Goal: Transaction & Acquisition: Book appointment/travel/reservation

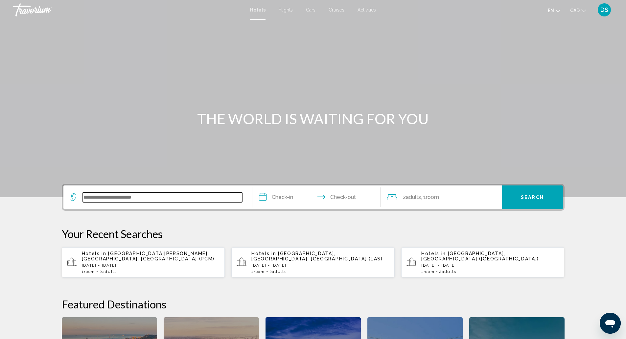
click at [108, 196] on input "Search widget" at bounding box center [162, 197] width 159 height 10
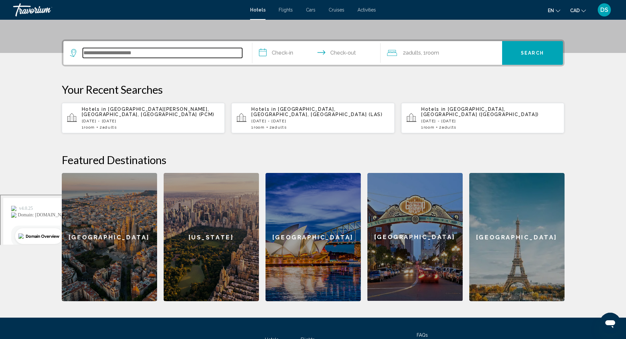
scroll to position [162, 0]
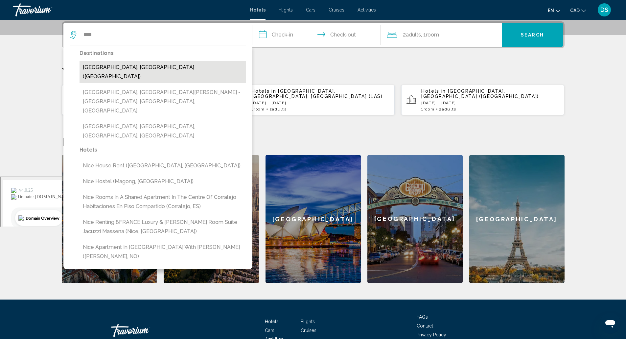
click at [114, 71] on button "[GEOGRAPHIC_DATA], [GEOGRAPHIC_DATA] ([GEOGRAPHIC_DATA])" at bounding box center [162, 72] width 166 height 22
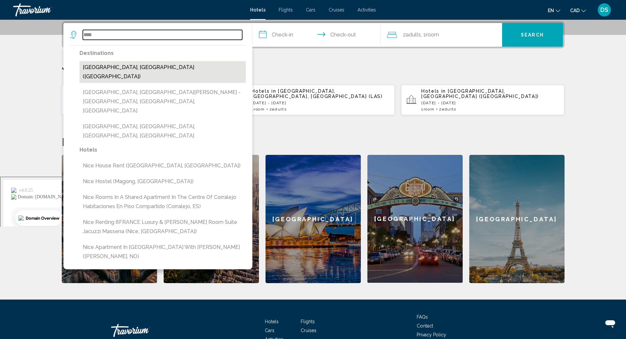
type input "**********"
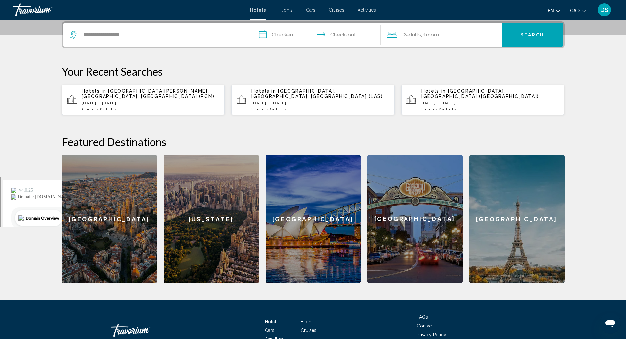
click at [285, 36] on input "**********" at bounding box center [317, 36] width 131 height 26
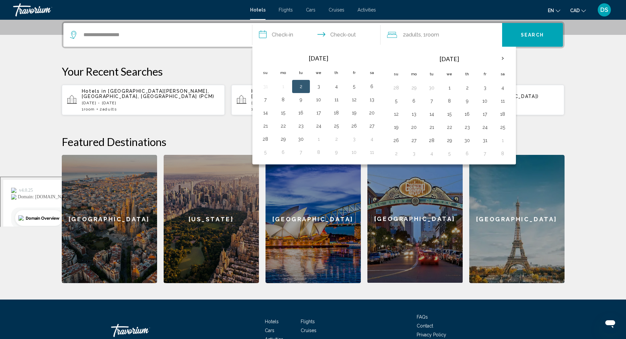
click at [300, 86] on button "2" at bounding box center [301, 86] width 11 height 9
click at [317, 91] on button "3" at bounding box center [318, 86] width 11 height 9
type input "**********"
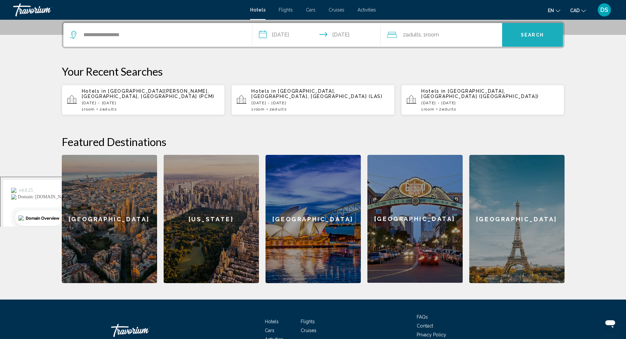
click at [524, 38] on button "Search" at bounding box center [532, 35] width 61 height 24
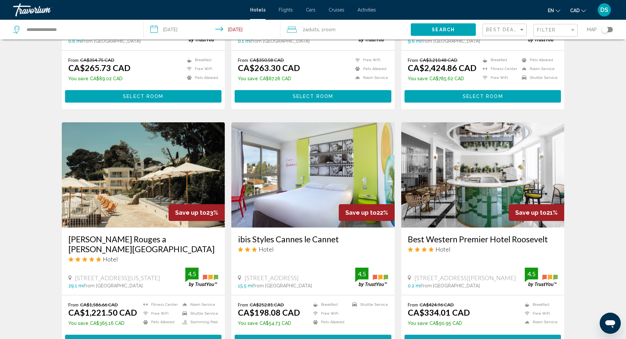
scroll to position [425, 0]
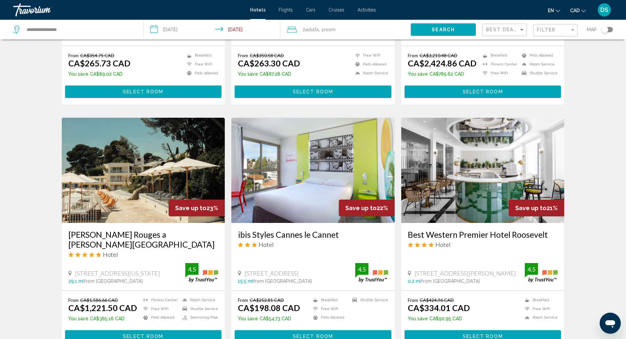
click at [406, 223] on div "Best Western Premier Hotel Roosevelt Hotel [STREET_ADDRESS][PERSON_NAME] 0.2 mi…" at bounding box center [482, 256] width 163 height 67
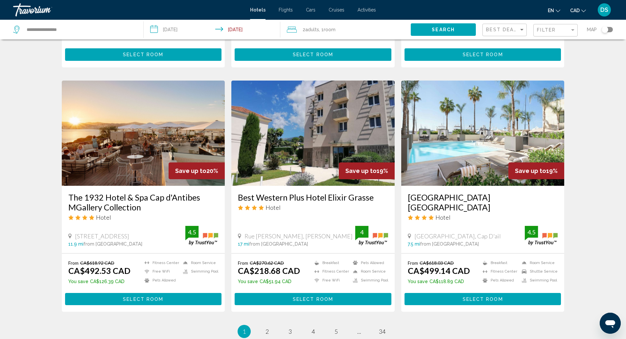
scroll to position [708, 0]
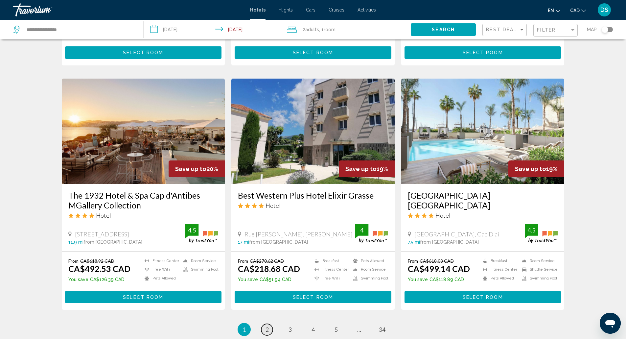
click at [267, 326] on span "2" at bounding box center [266, 329] width 3 height 7
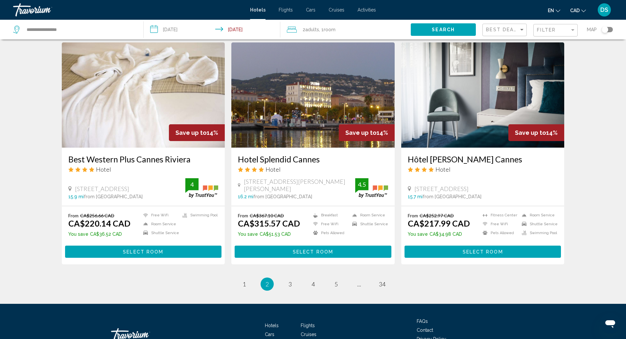
scroll to position [778, 0]
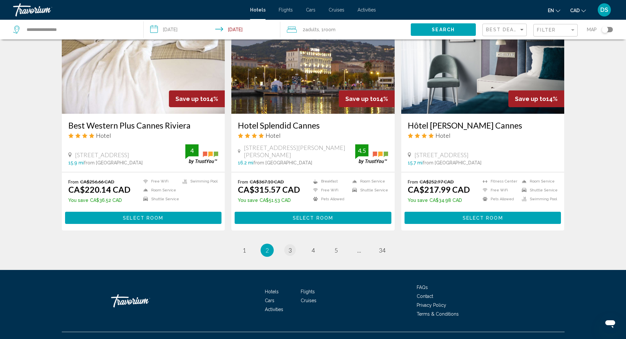
click at [289, 246] on span "3" at bounding box center [289, 249] width 3 height 7
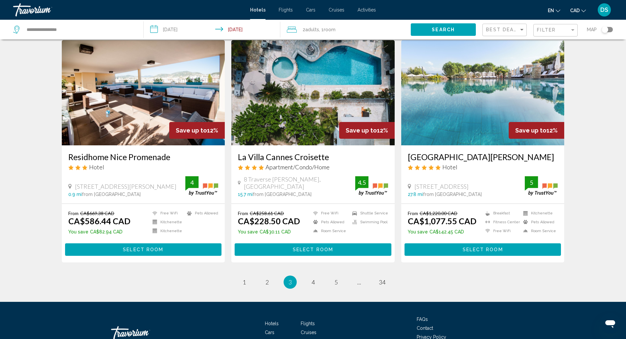
scroll to position [746, 0]
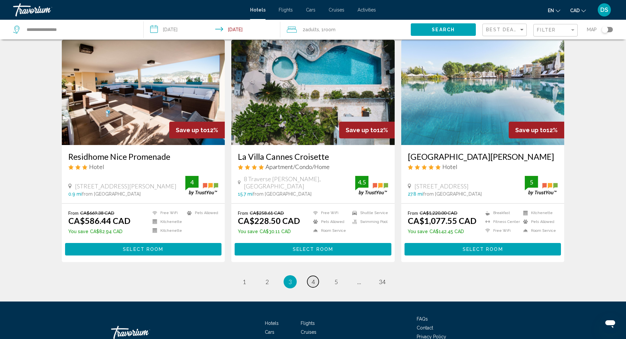
click at [313, 280] on span "4" at bounding box center [312, 281] width 3 height 7
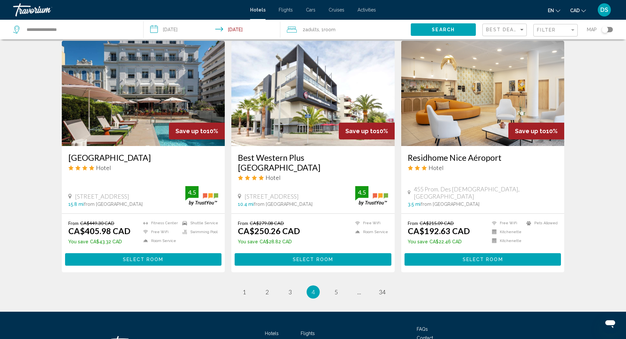
scroll to position [776, 0]
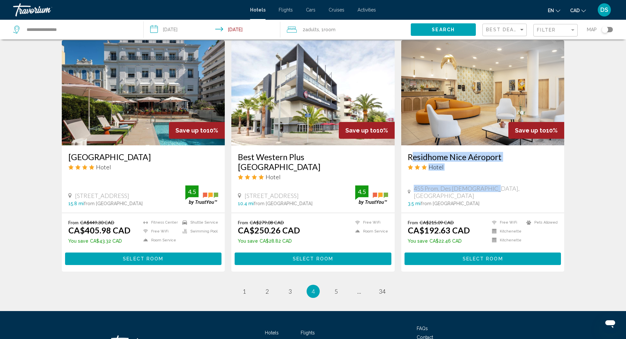
drag, startPoint x: 403, startPoint y: 118, endPoint x: 506, endPoint y: 150, distance: 107.0
click at [506, 150] on div "Residhome Nice Aéroport Hotel 455 Prom. Des Anglais, Nice 3.5 mi from [GEOGRAPH…" at bounding box center [482, 178] width 163 height 67
copy div "Residhome Nice Aéroport Hotel 455 Prom. Des [DEMOGRAPHIC_DATA], [GEOGRAPHIC_DAT…"
click at [440, 252] on button "Select Room" at bounding box center [482, 258] width 157 height 12
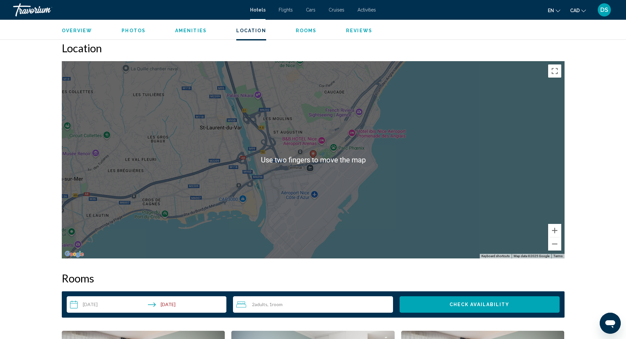
scroll to position [602, 0]
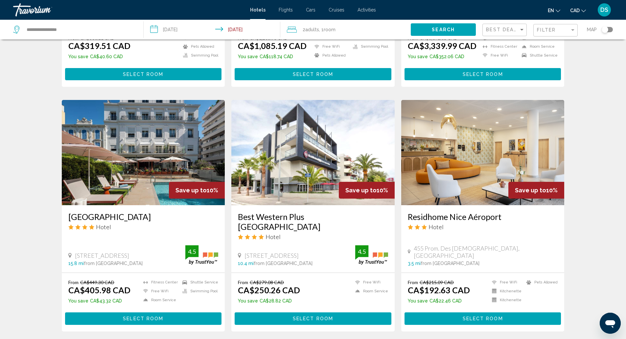
scroll to position [715, 0]
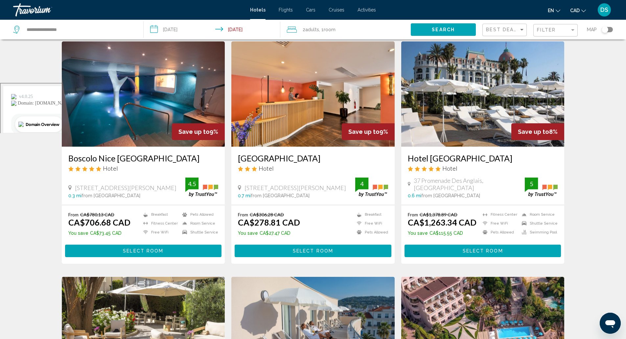
scroll to position [257, 0]
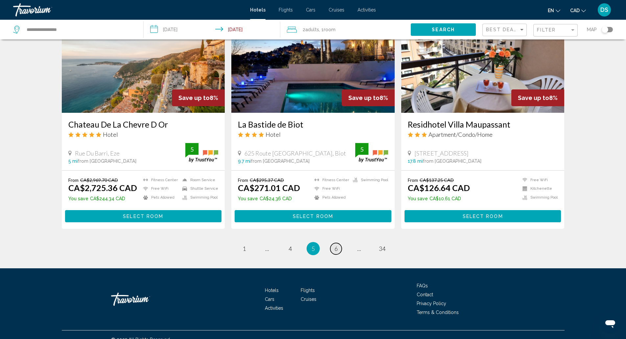
click at [336, 245] on span "6" at bounding box center [335, 248] width 3 height 7
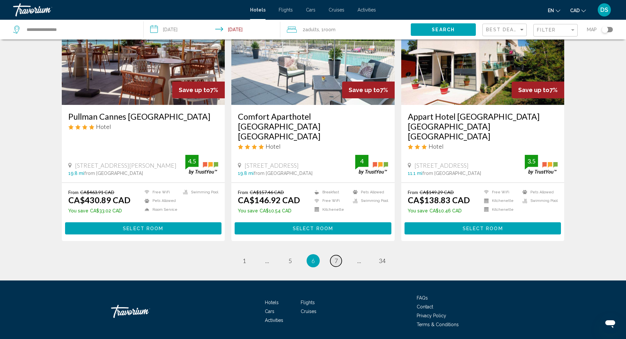
scroll to position [779, 0]
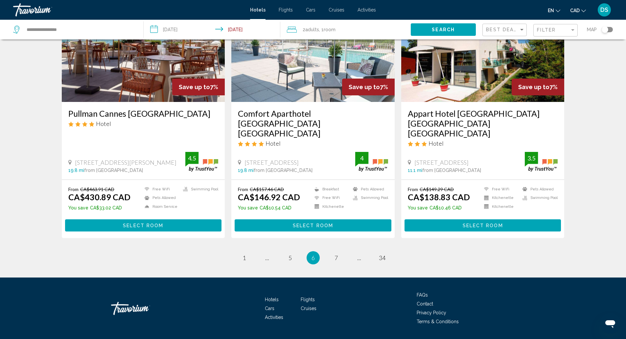
click at [238, 251] on li "page 1" at bounding box center [244, 257] width 13 height 13
click at [245, 254] on span "1" at bounding box center [243, 257] width 3 height 7
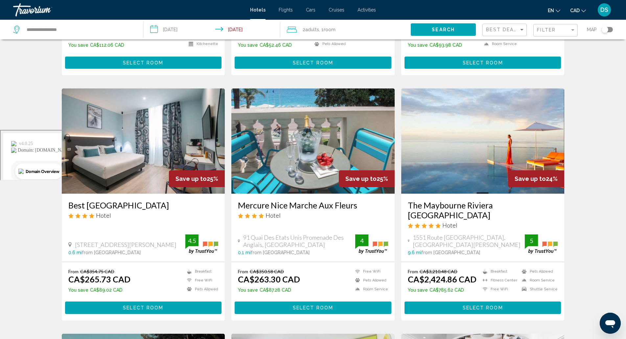
scroll to position [211, 0]
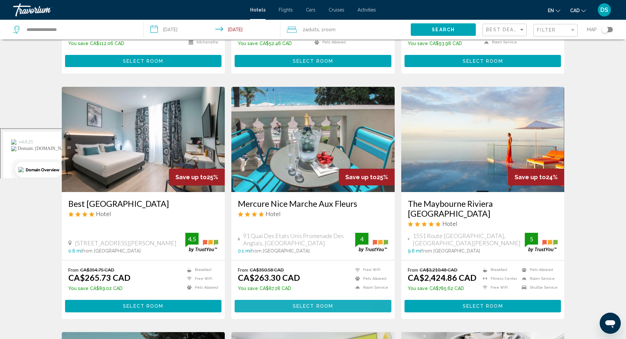
click at [257, 300] on button "Select Room" at bounding box center [313, 306] width 157 height 12
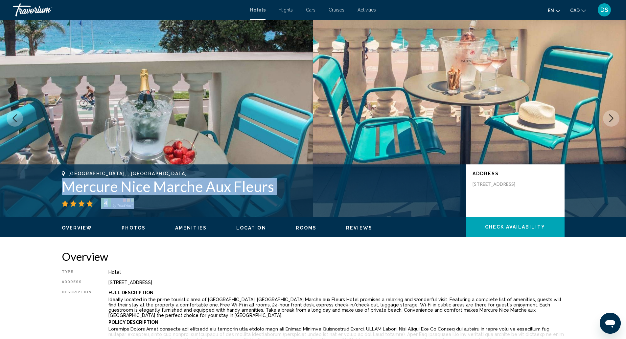
drag, startPoint x: 61, startPoint y: 187, endPoint x: 284, endPoint y: 203, distance: 224.3
click at [284, 203] on div "[GEOGRAPHIC_DATA], , [GEOGRAPHIC_DATA] Mercure Nice Marche Aux Fleurs 4 Address…" at bounding box center [313, 190] width 529 height 39
copy div "Mercure Nice Marche Aux Fleurs 4"
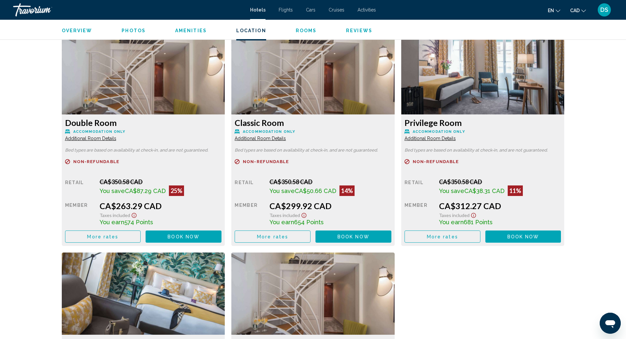
click at [71, 114] on img "Main content" at bounding box center [143, 73] width 163 height 82
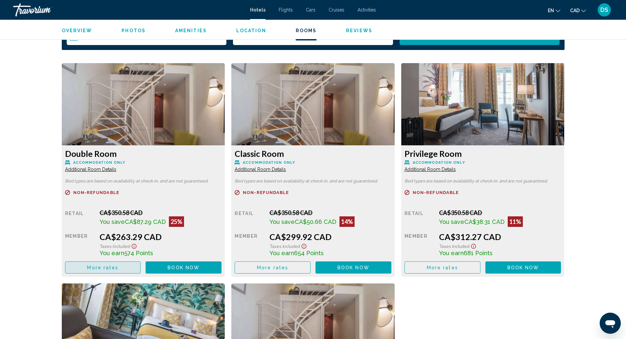
scroll to position [866, 0]
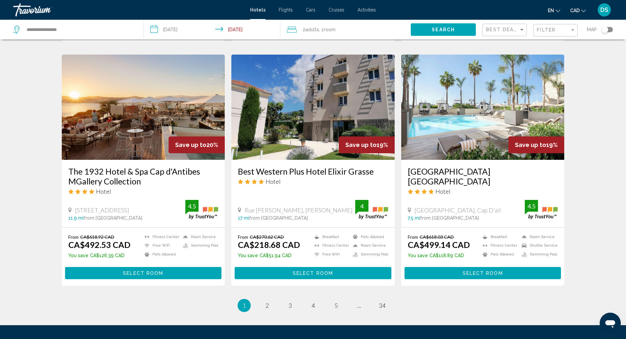
scroll to position [734, 0]
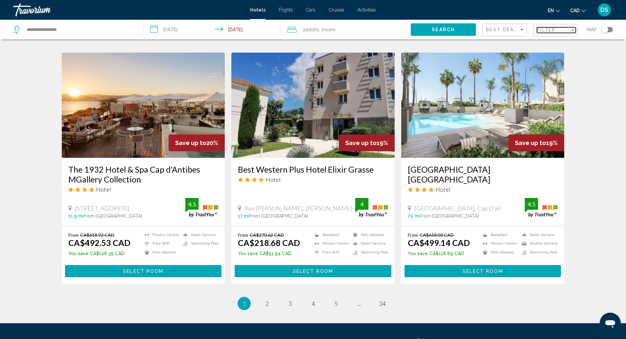
click at [558, 29] on div "Filter" at bounding box center [553, 29] width 33 height 5
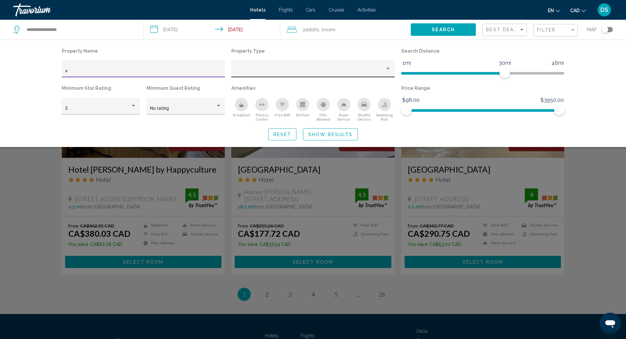
scroll to position [499, 0]
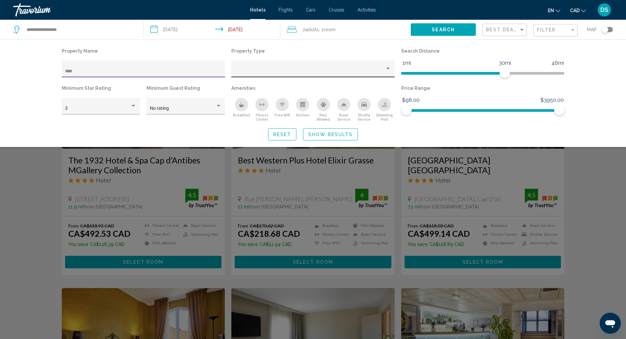
scroll to position [65, 0]
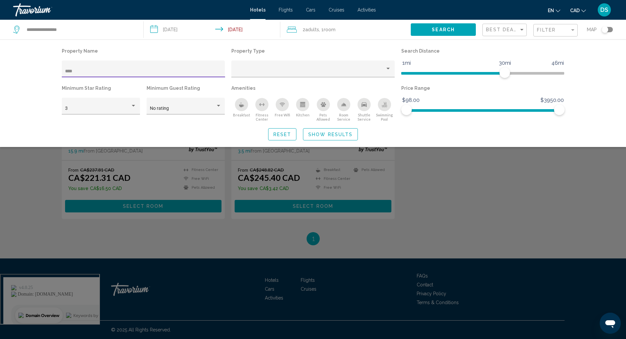
type input "****"
click at [471, 190] on div "Search widget" at bounding box center [313, 219] width 626 height 240
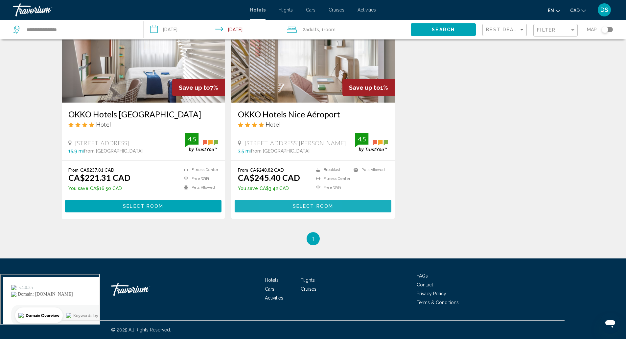
click at [283, 209] on button "Select Room" at bounding box center [313, 206] width 157 height 12
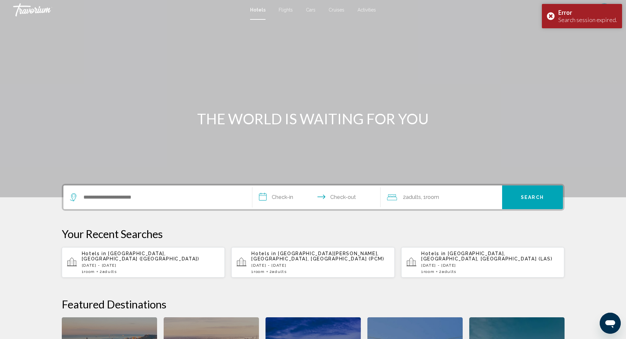
click at [157, 273] on app-hotels-recent-search "Hotels in [GEOGRAPHIC_DATA], [GEOGRAPHIC_DATA] ([GEOGRAPHIC_DATA]) [DATE] - [DA…" at bounding box center [143, 262] width 163 height 30
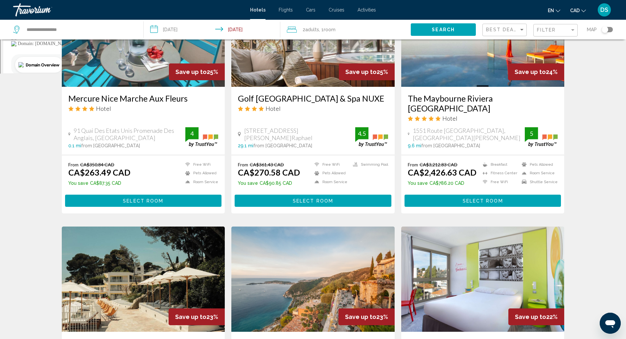
scroll to position [308, 0]
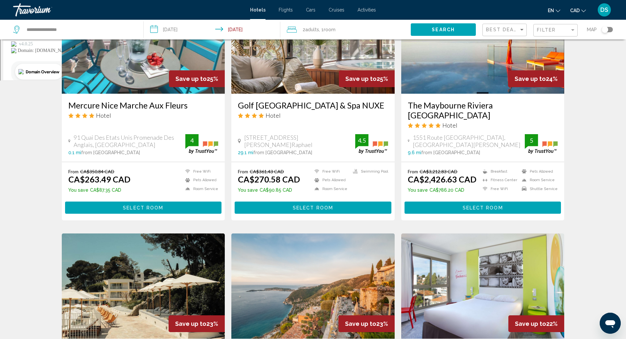
click at [569, 195] on div "Hotel Search Results - 406 places to spend your time Save up to 31% App Art Acc…" at bounding box center [313, 237] width 529 height 998
click at [566, 29] on div "Filter" at bounding box center [553, 29] width 33 height 5
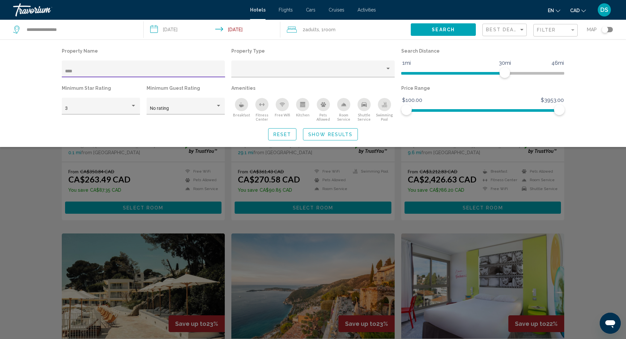
scroll to position [65, 0]
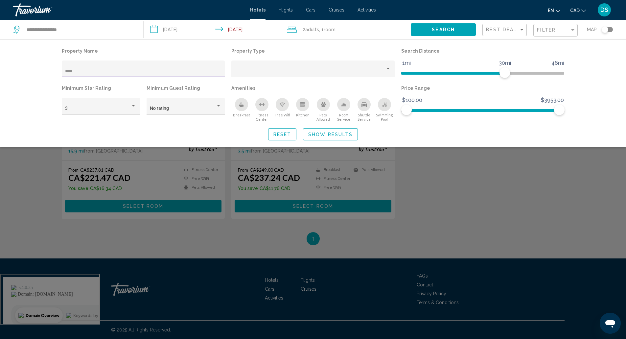
type input "****"
click at [391, 232] on div "Search widget" at bounding box center [313, 219] width 626 height 240
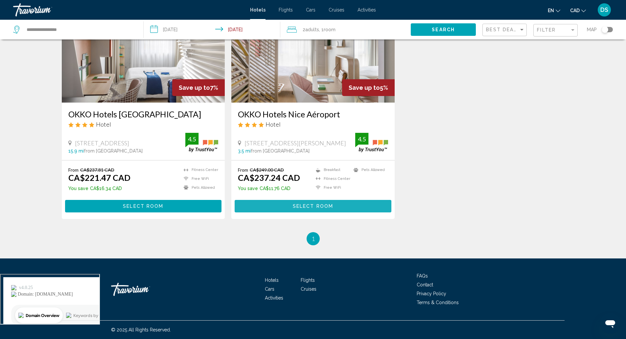
click at [317, 208] on span "Select Room" at bounding box center [313, 206] width 40 height 5
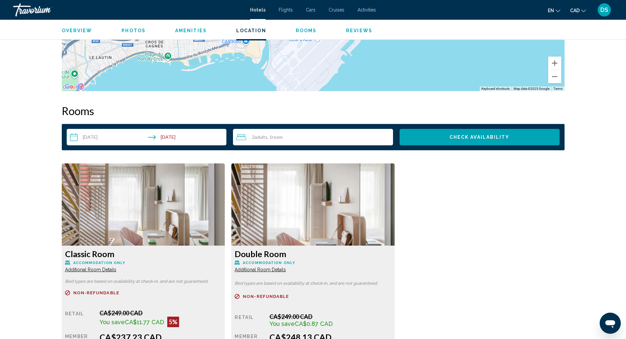
scroll to position [744, 0]
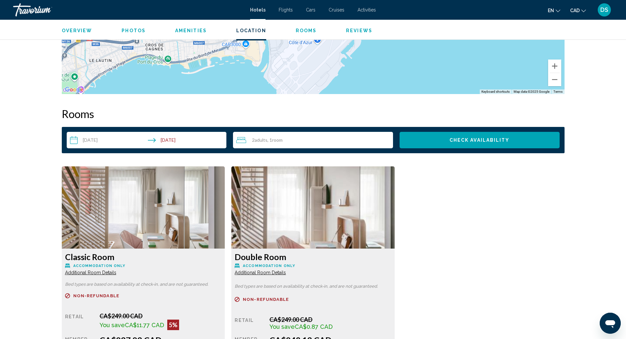
click at [80, 232] on img "Main content" at bounding box center [143, 207] width 163 height 82
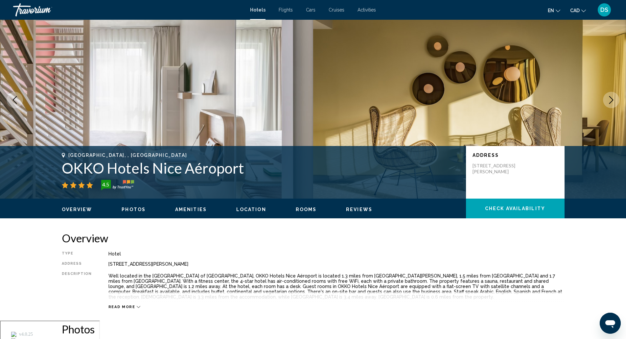
scroll to position [0, 0]
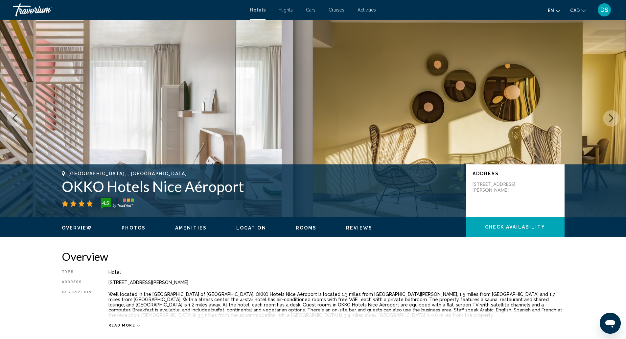
click at [85, 180] on h1 "OKKO Hotels Nice Aéroport" at bounding box center [260, 186] width 397 height 17
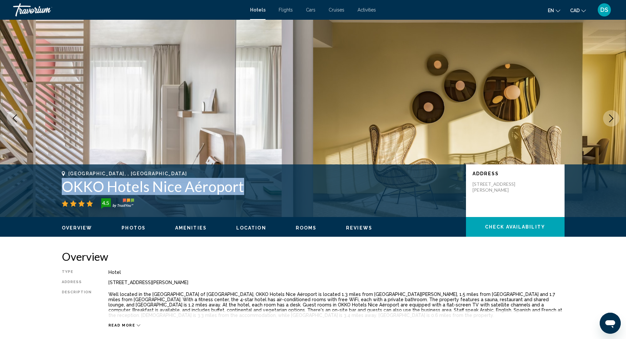
drag, startPoint x: 59, startPoint y: 185, endPoint x: 247, endPoint y: 186, distance: 188.2
click at [247, 186] on div "[GEOGRAPHIC_DATA], , [GEOGRAPHIC_DATA] OKKO Hotels Nice Aéroport 4.5 Address [S…" at bounding box center [313, 190] width 529 height 39
copy h1 "OKKO Hotels Nice Aéroport"
